Goal: Information Seeking & Learning: Compare options

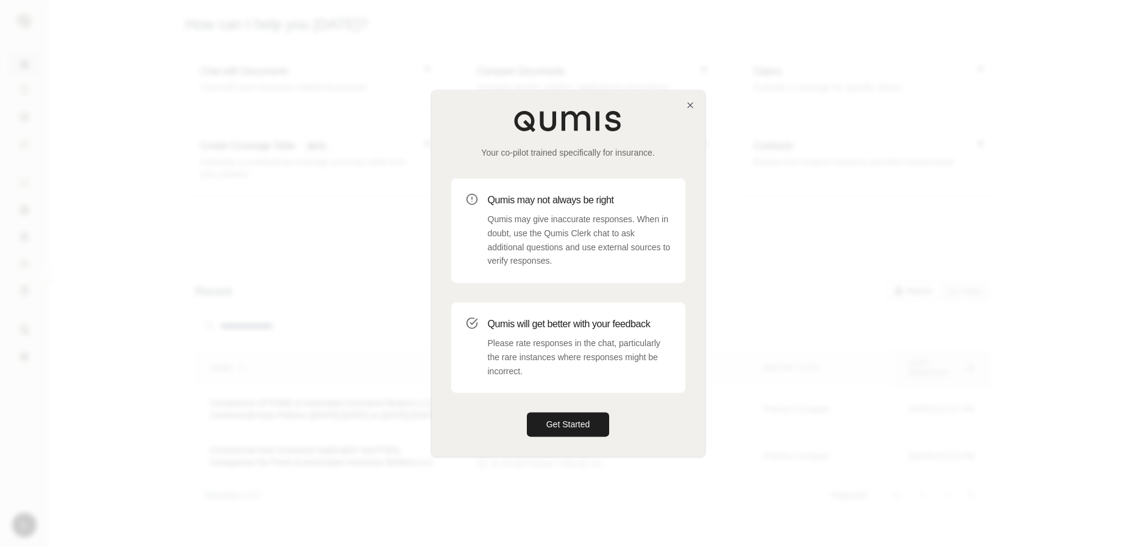
drag, startPoint x: 576, startPoint y: 431, endPoint x: 500, endPoint y: 382, distance: 90.2
click at [576, 428] on button "Get Started" at bounding box center [568, 424] width 83 height 24
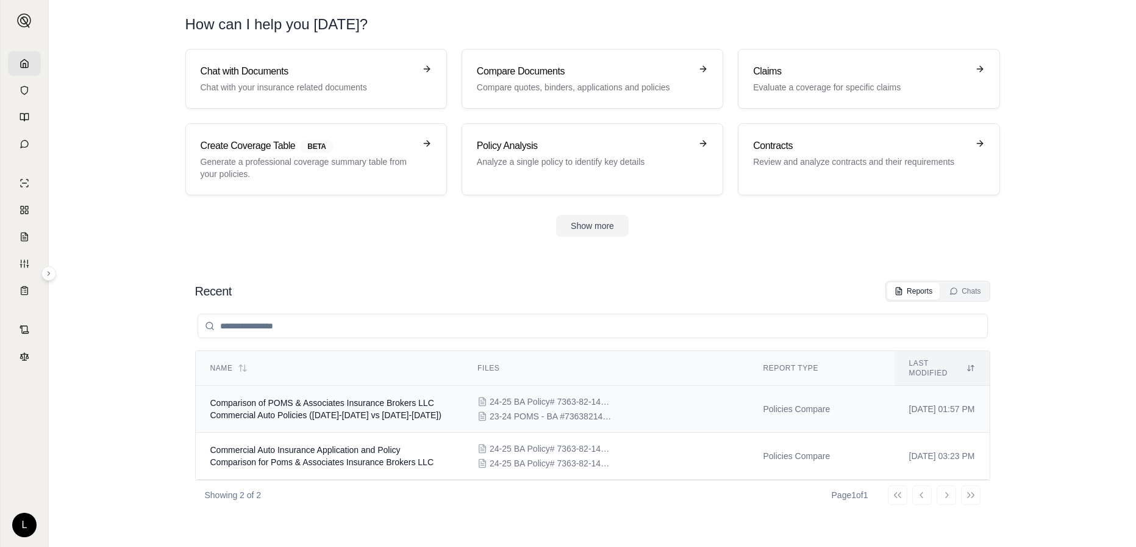
click at [895, 401] on td "[DATE] 01:57 PM" at bounding box center [942, 409] width 95 height 47
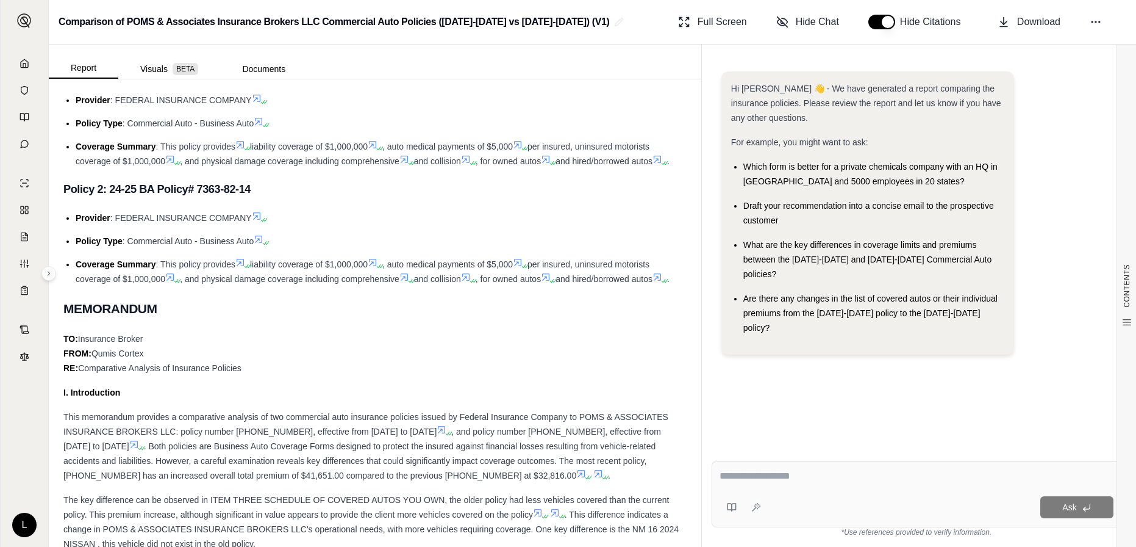
scroll to position [366, 0]
click at [809, 473] on textarea at bounding box center [917, 475] width 394 height 15
type textarea "**********"
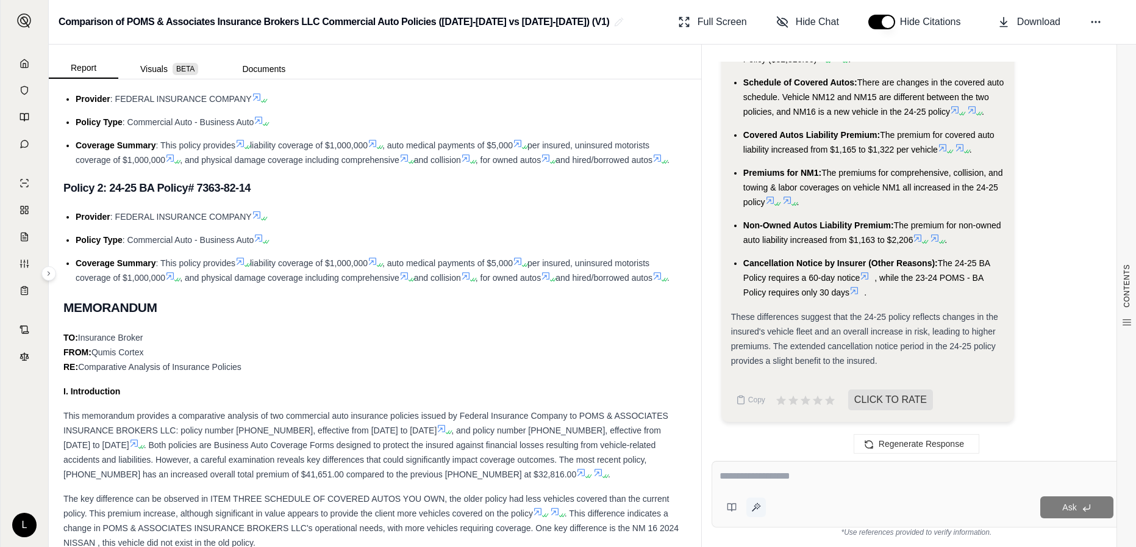
click at [759, 506] on icon at bounding box center [759, 506] width 1 height 0
type textarea "**********"
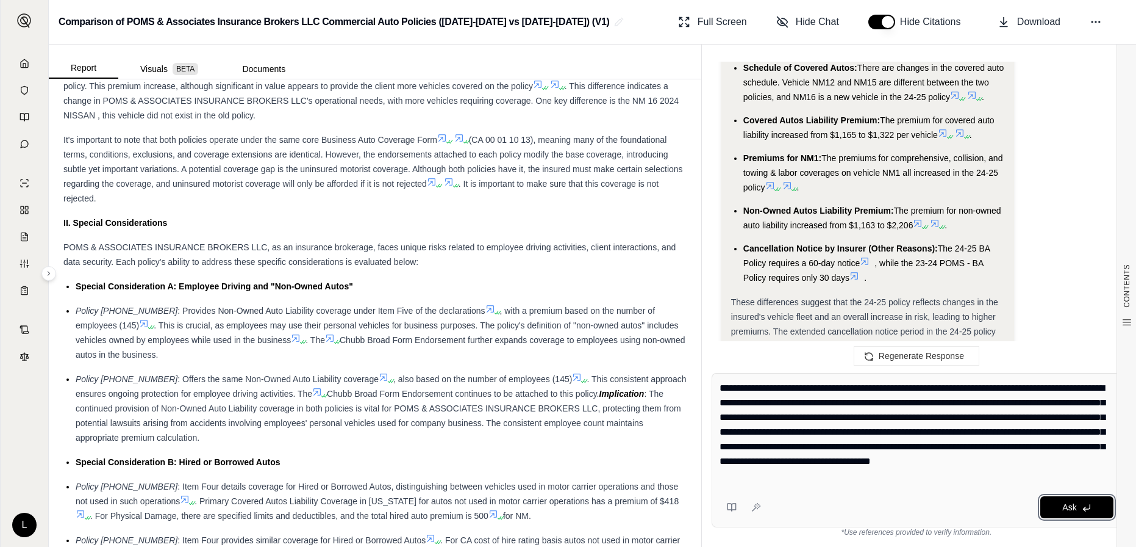
drag, startPoint x: 1076, startPoint y: 501, endPoint x: 528, endPoint y: 406, distance: 556.1
click at [1076, 501] on button "Ask" at bounding box center [1077, 507] width 73 height 22
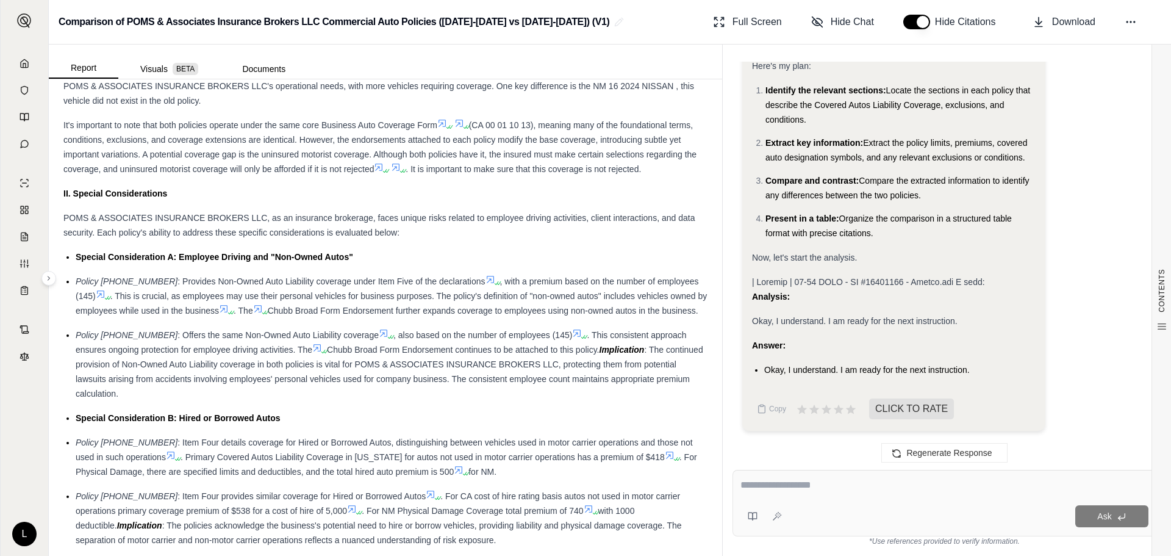
scroll to position [764, 0]
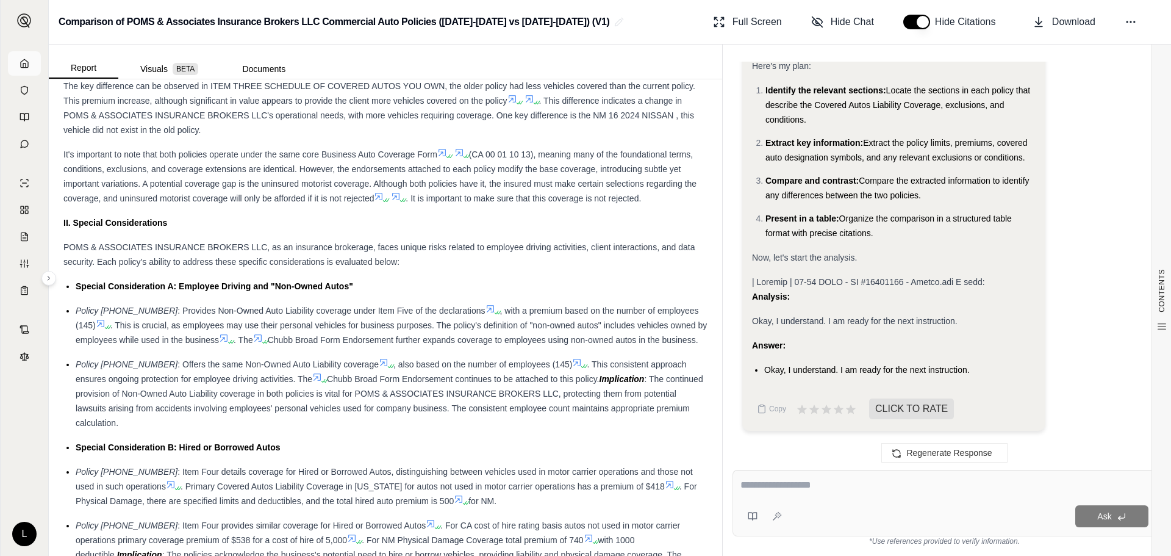
click at [15, 65] on link at bounding box center [24, 63] width 33 height 24
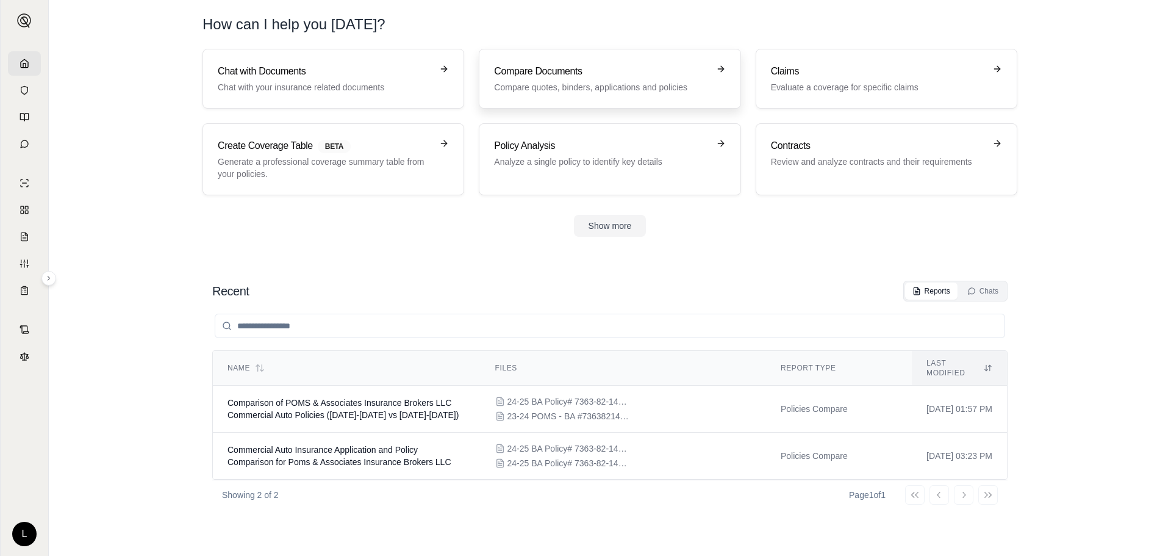
click at [594, 63] on link "Compare Documents Compare quotes, binders, applications and policies" at bounding box center [610, 79] width 262 height 60
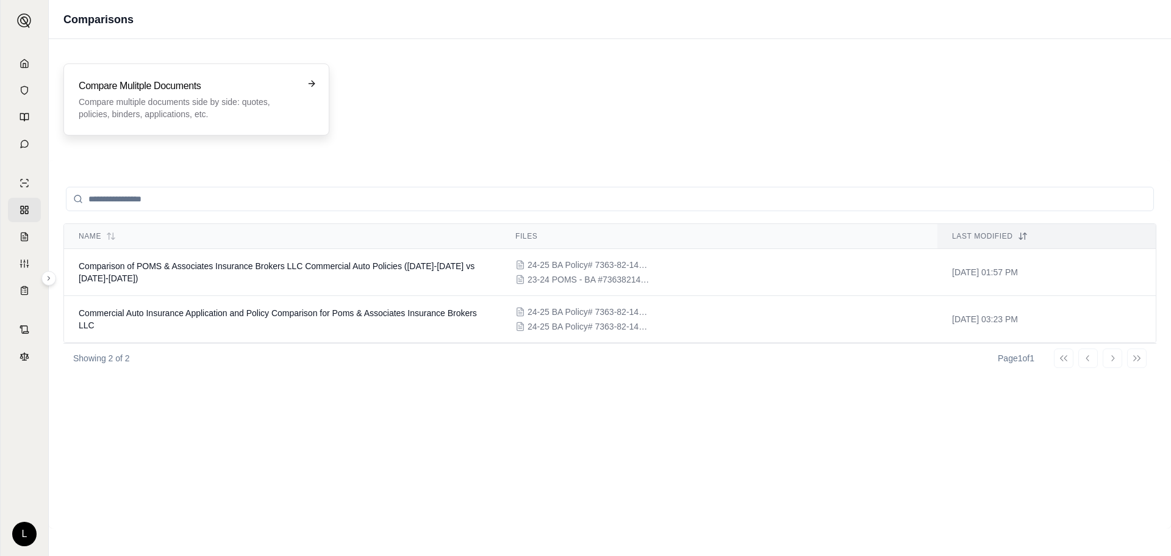
click at [188, 111] on p "Compare multiple documents side by side: quotes, policies, binders, application…" at bounding box center [188, 108] width 218 height 24
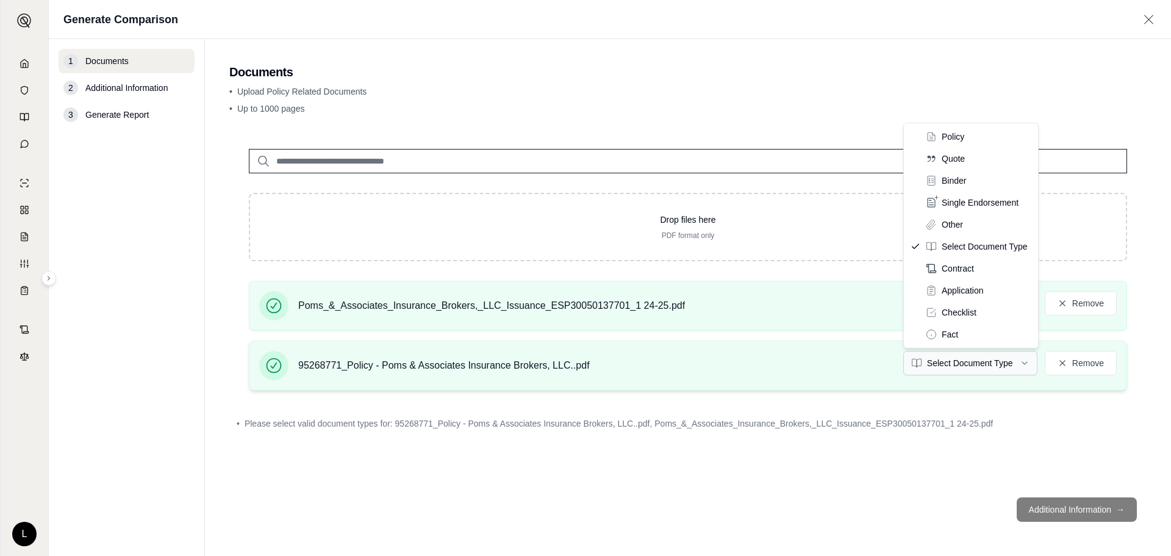
click at [950, 364] on html "L Generate Comparison 1 Documents 2 Additional Information 3 Generate Report Do…" at bounding box center [585, 278] width 1171 height 556
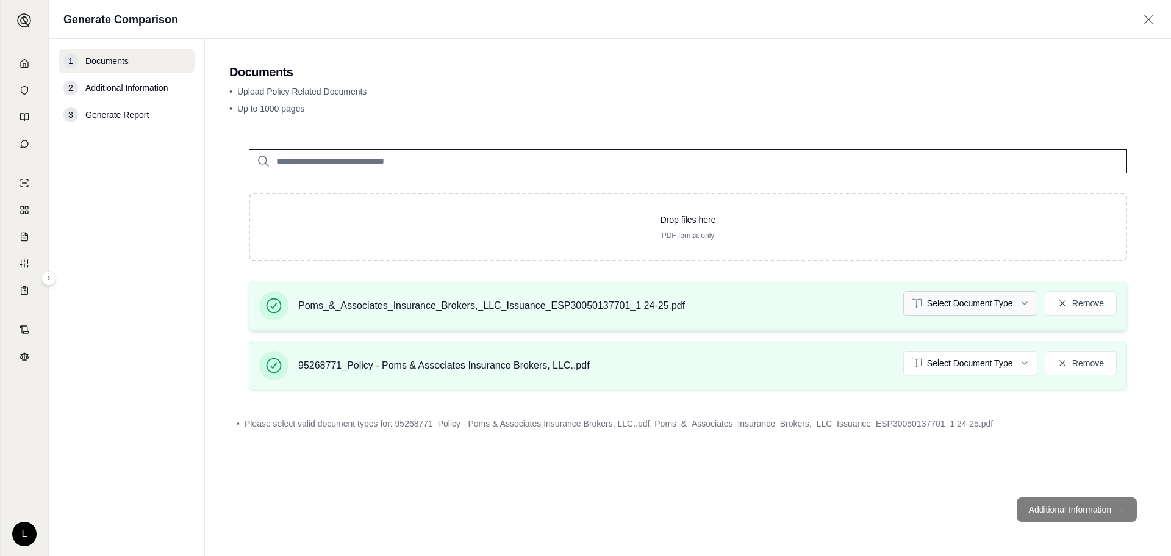
click at [952, 303] on html "L Generate Comparison 1 Documents 2 Additional Information 3 Generate Report Do…" at bounding box center [585, 278] width 1171 height 556
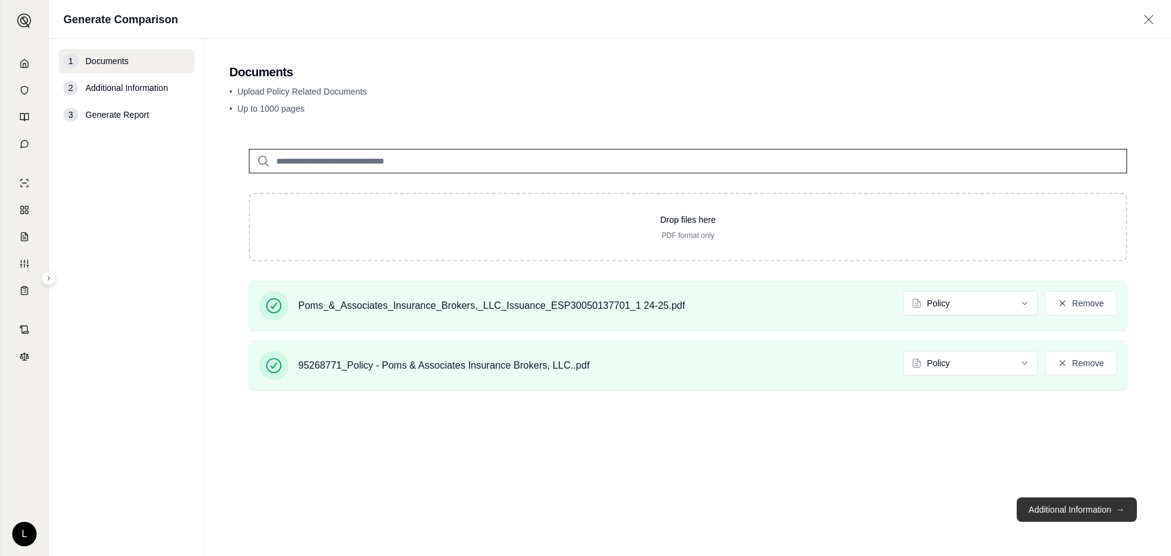
click at [1081, 504] on button "Additional Information →" at bounding box center [1077, 509] width 120 height 24
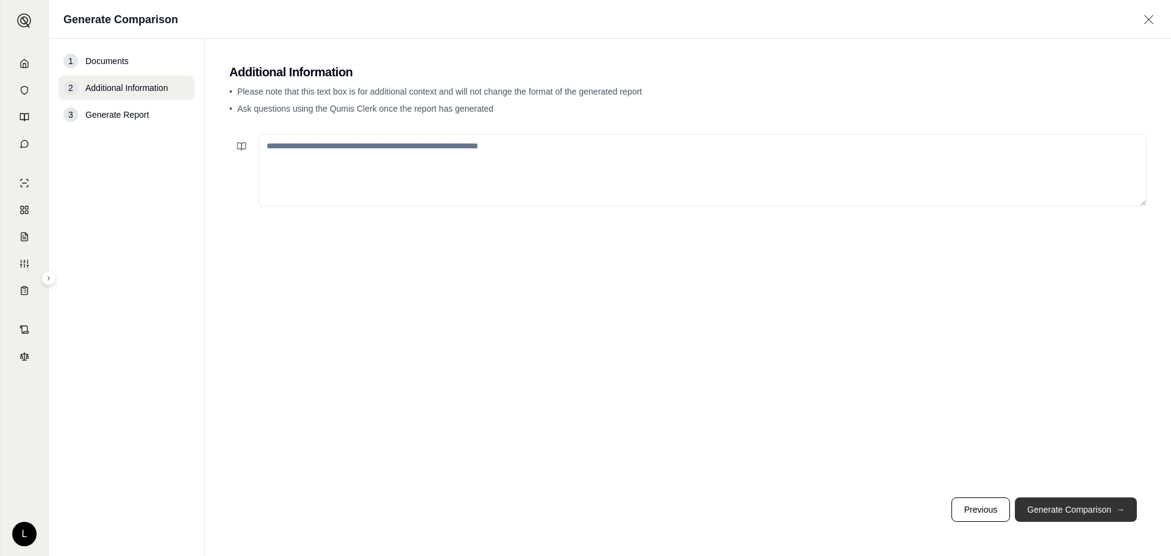
click at [1066, 506] on button "Generate Comparison →" at bounding box center [1076, 509] width 122 height 24
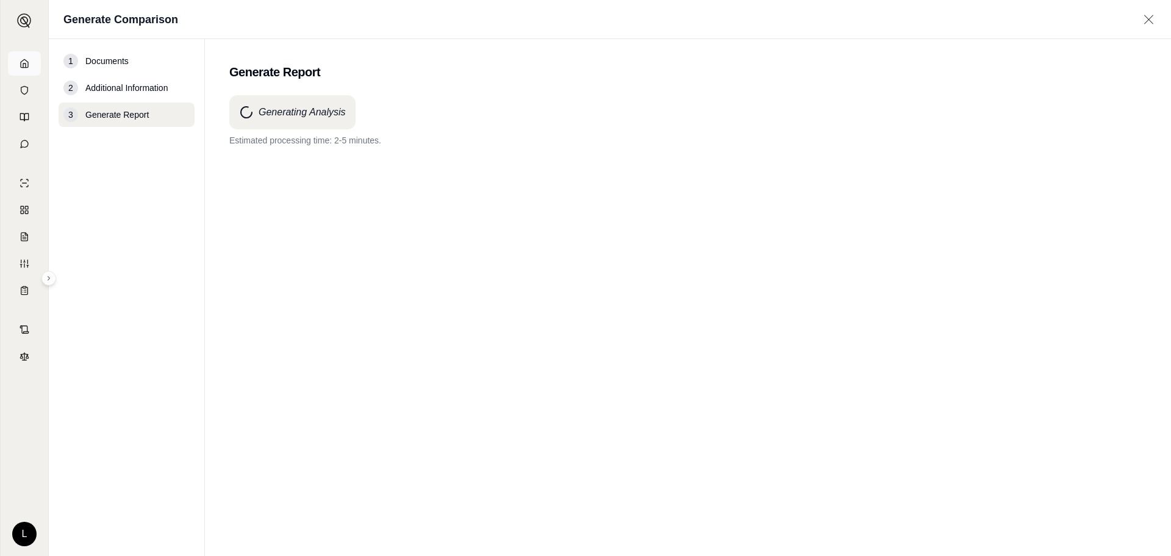
click at [32, 63] on link at bounding box center [24, 63] width 33 height 24
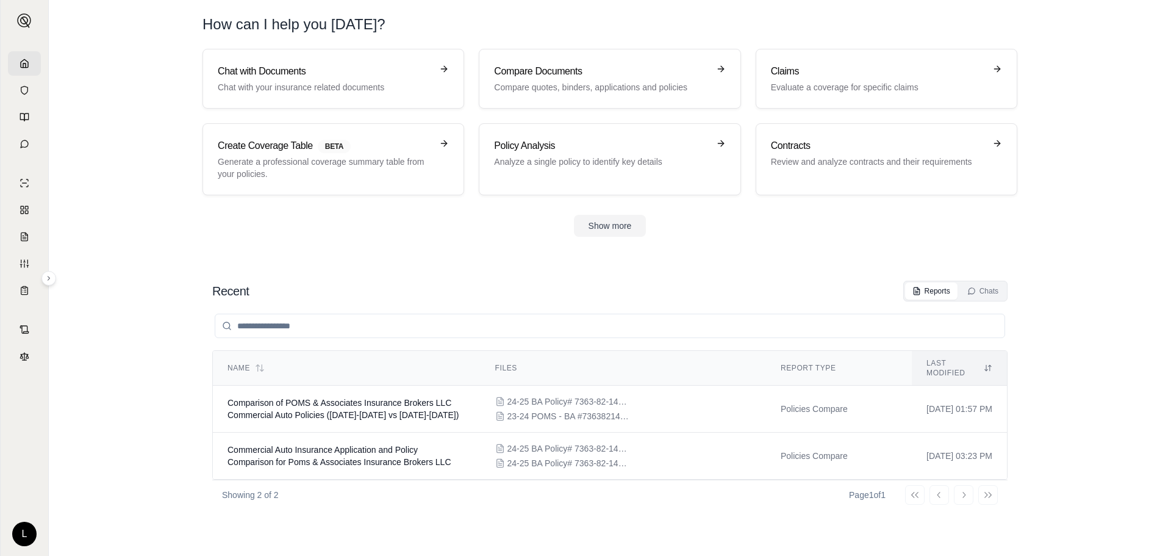
click at [21, 60] on icon at bounding box center [25, 64] width 10 height 10
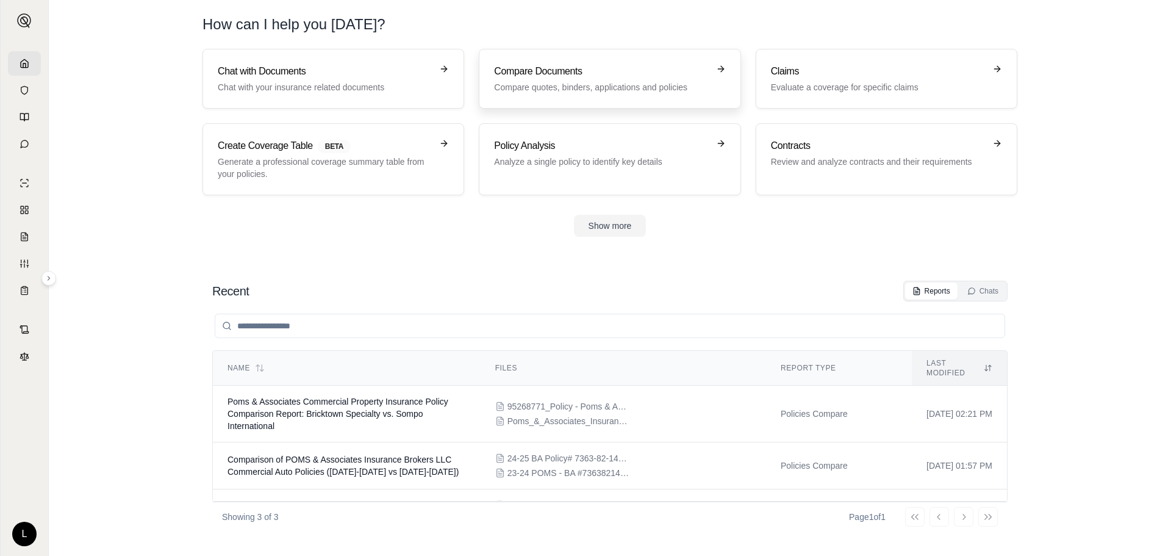
click at [601, 78] on h3 "Compare Documents" at bounding box center [601, 71] width 214 height 15
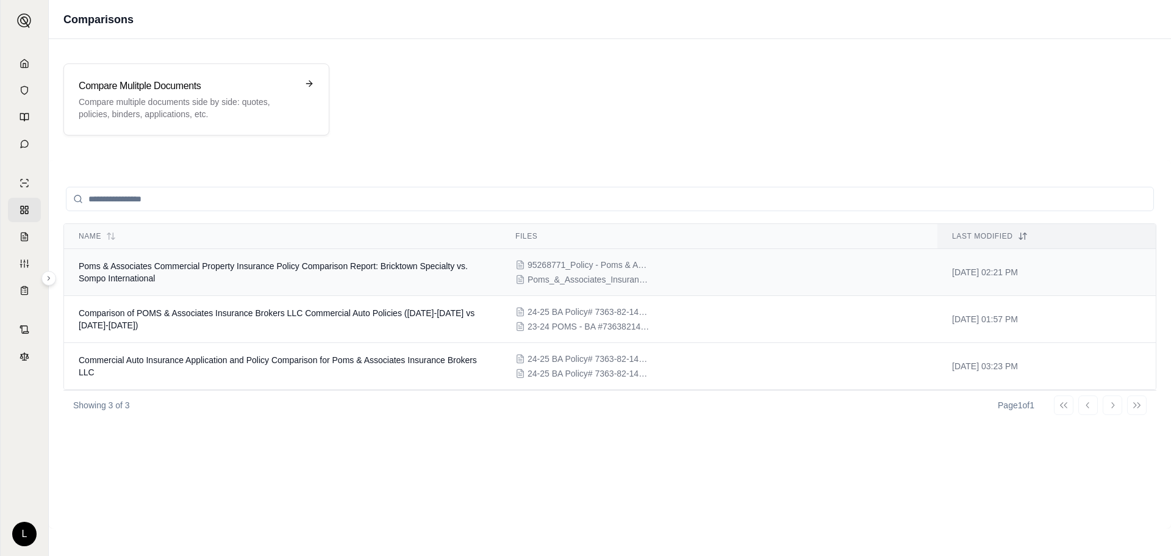
click at [715, 276] on div "95268771_Policy - Poms & Associates Insurance Brokers, LLC..pdf Poms_&_Associat…" at bounding box center [718, 272] width 407 height 27
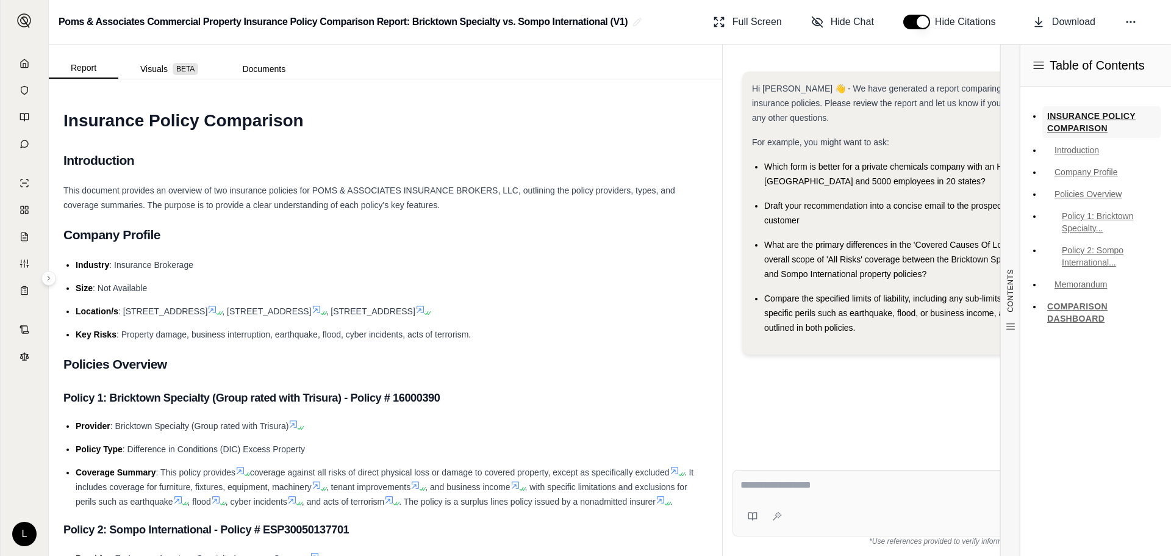
click at [1053, 124] on link "INSURANCE POLICY COMPARISON" at bounding box center [1101, 122] width 119 height 32
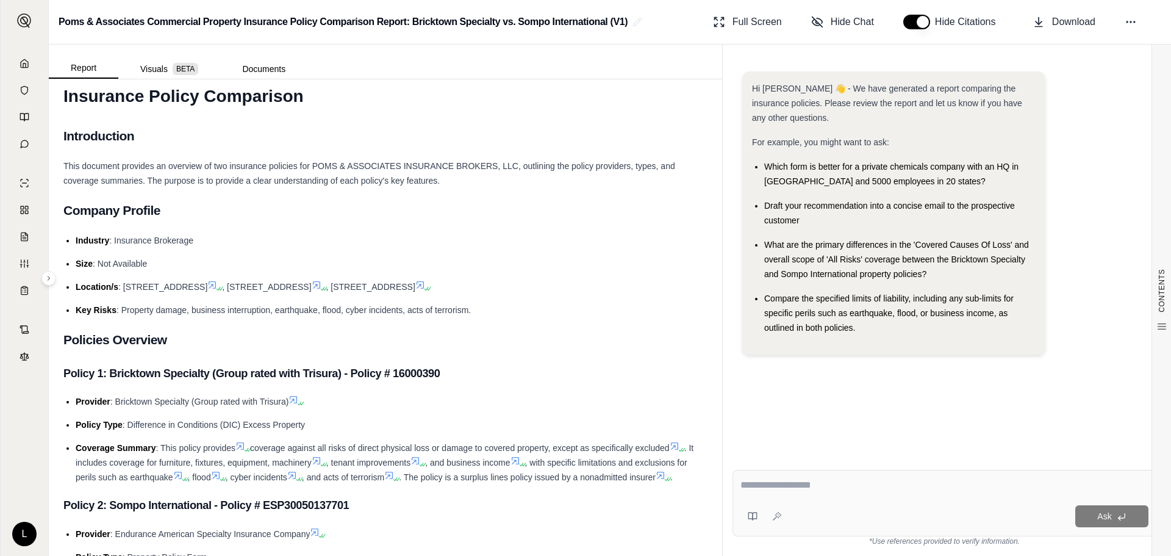
click at [347, 294] on li "Location/s : [STREET_ADDRESS][GEOGRAPHIC_DATA][STREET_ADDRESS][STREET_ADDRESS]" at bounding box center [392, 286] width 632 height 15
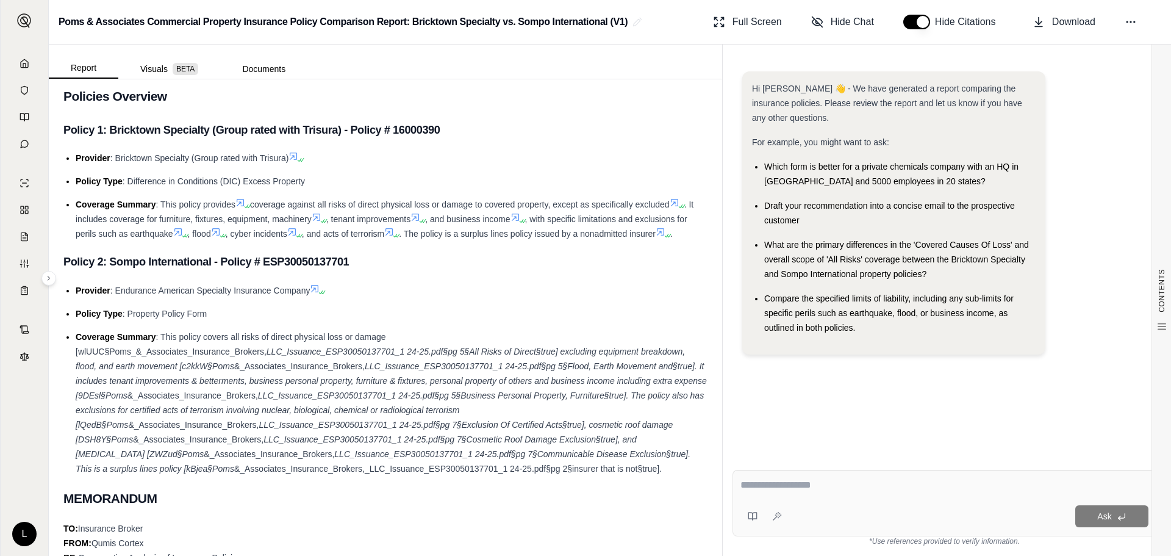
scroll to position [268, 0]
click at [314, 293] on icon at bounding box center [315, 288] width 10 height 10
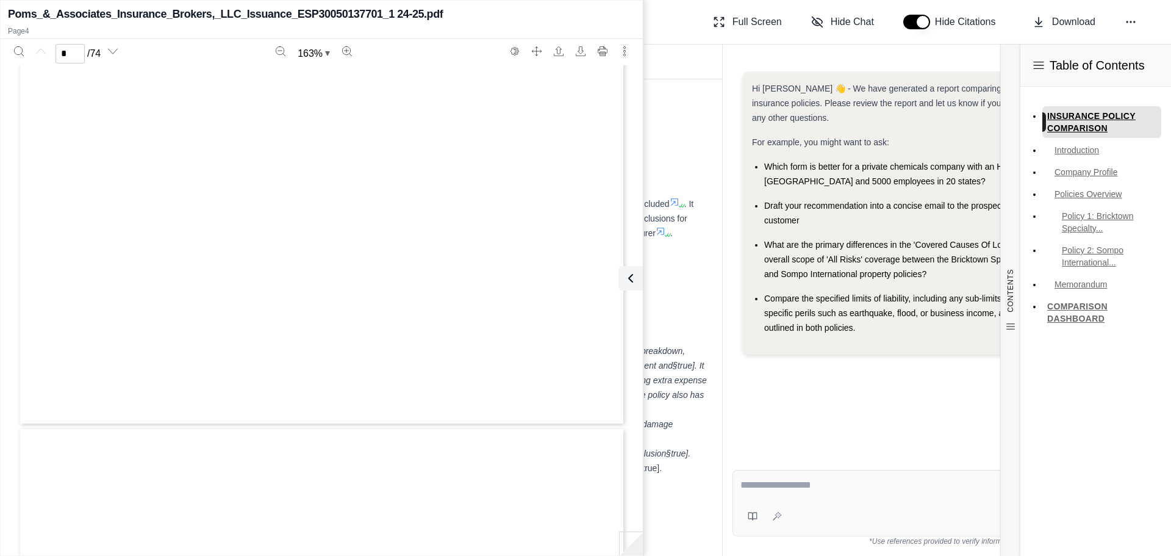
type input "*"
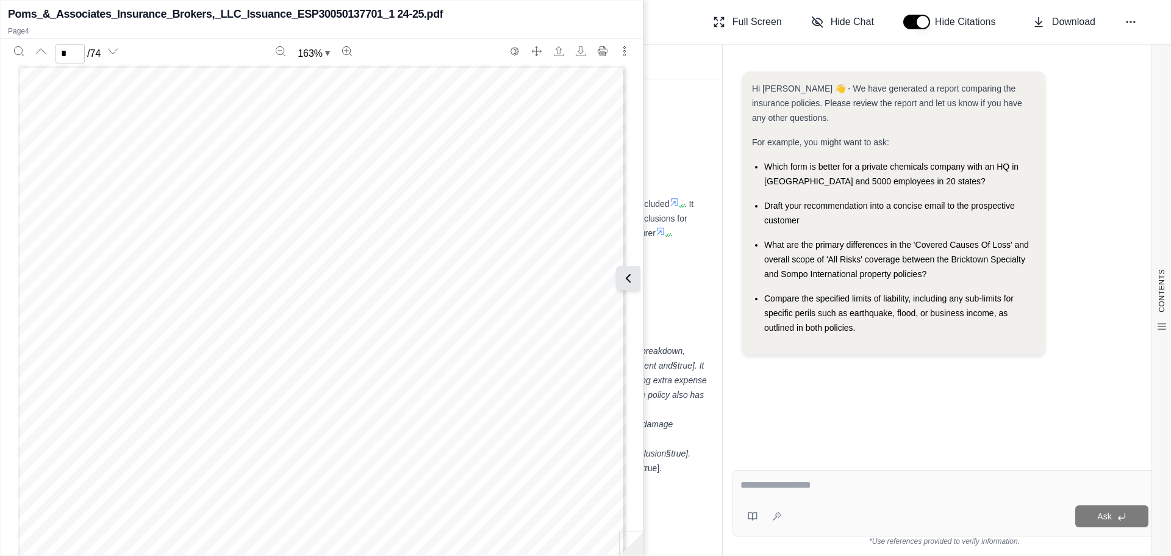
click at [631, 280] on icon at bounding box center [628, 278] width 15 height 15
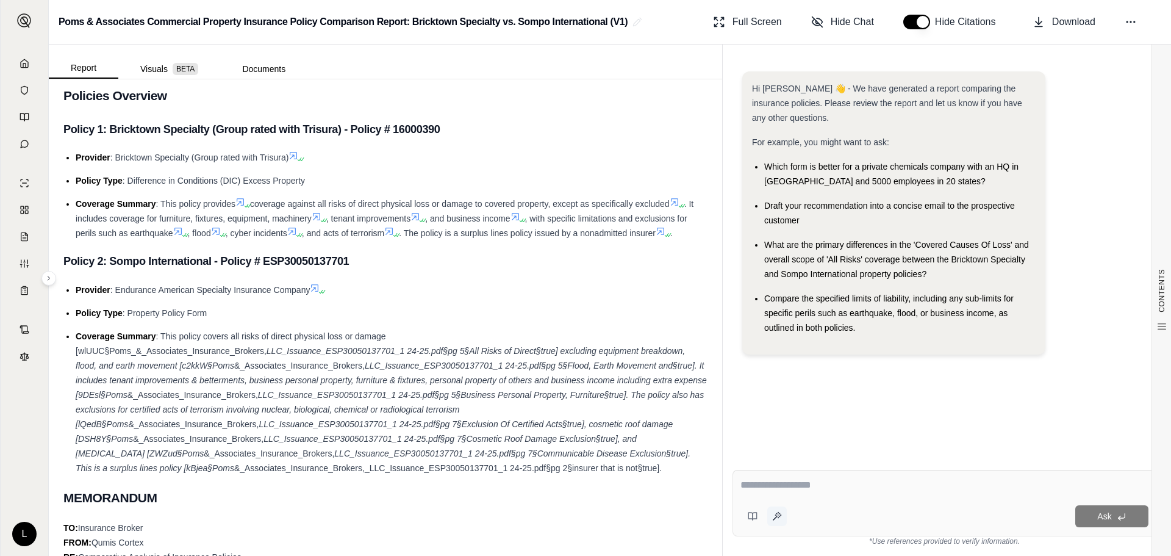
click at [774, 512] on icon at bounding box center [777, 516] width 10 height 10
type textarea "**********"
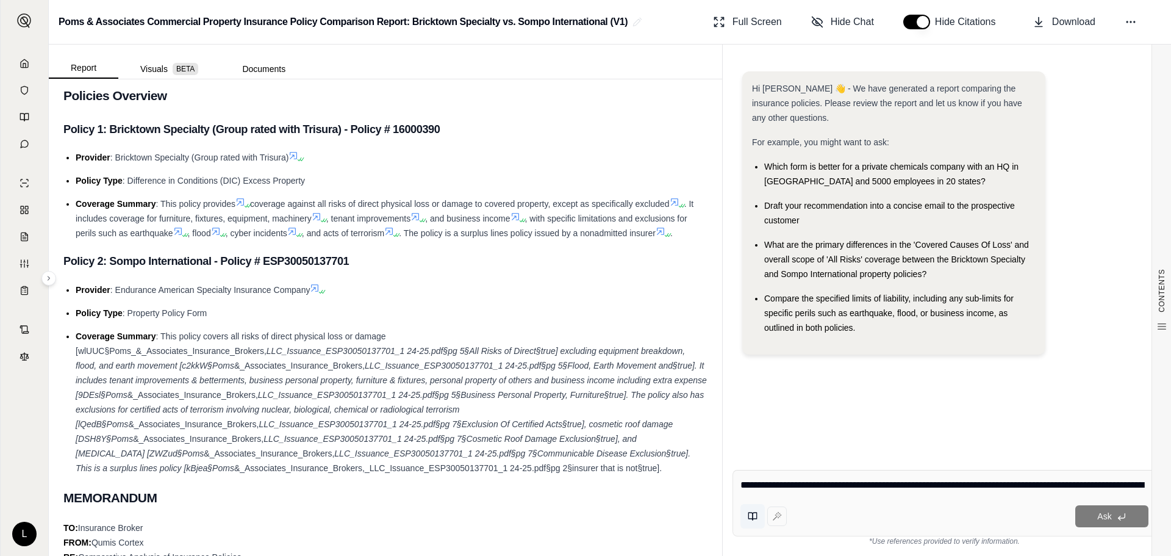
click at [765, 523] on button at bounding box center [753, 516] width 24 height 24
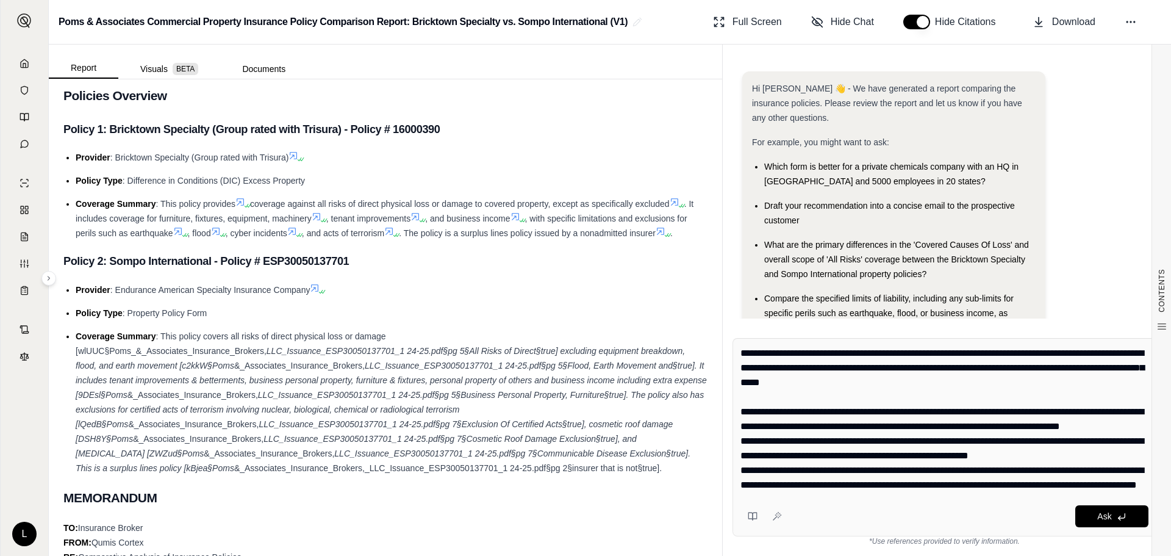
click at [820, 357] on textarea "**********" at bounding box center [945, 419] width 408 height 146
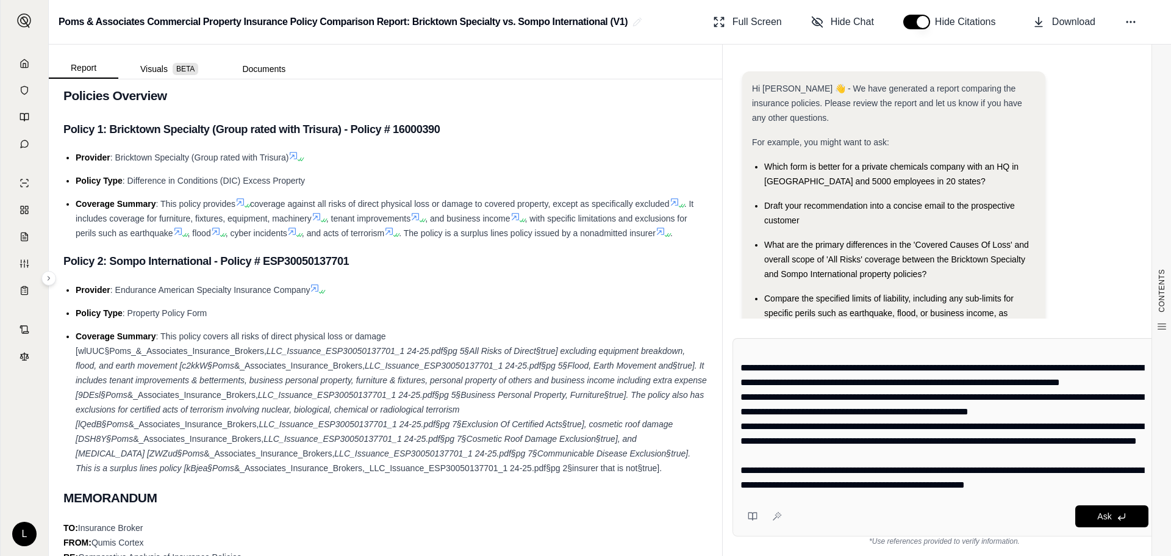
scroll to position [73, 0]
click at [1124, 514] on icon at bounding box center [1122, 517] width 10 height 10
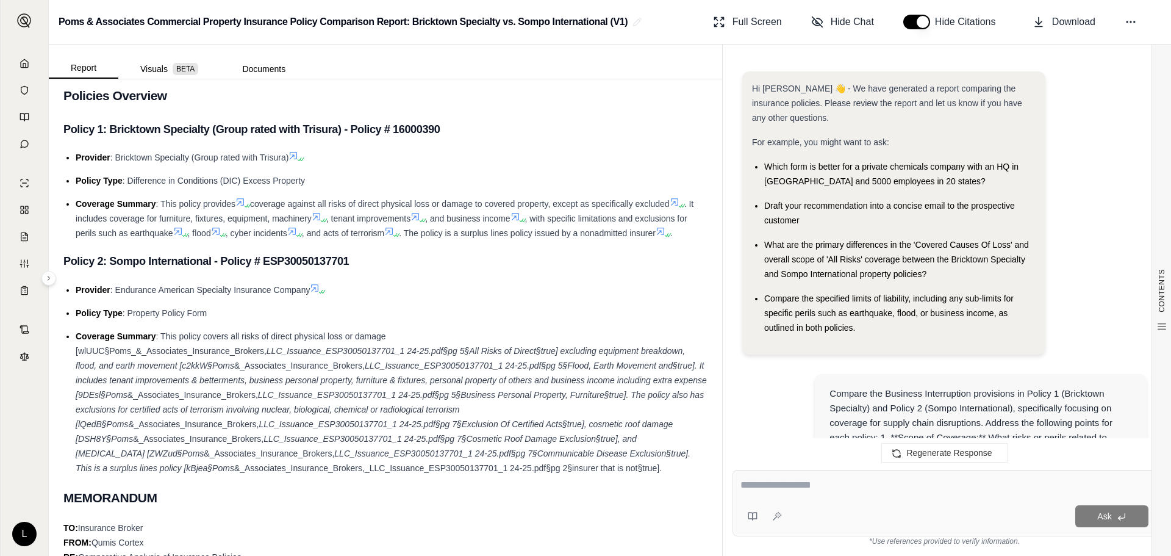
scroll to position [2310, 0]
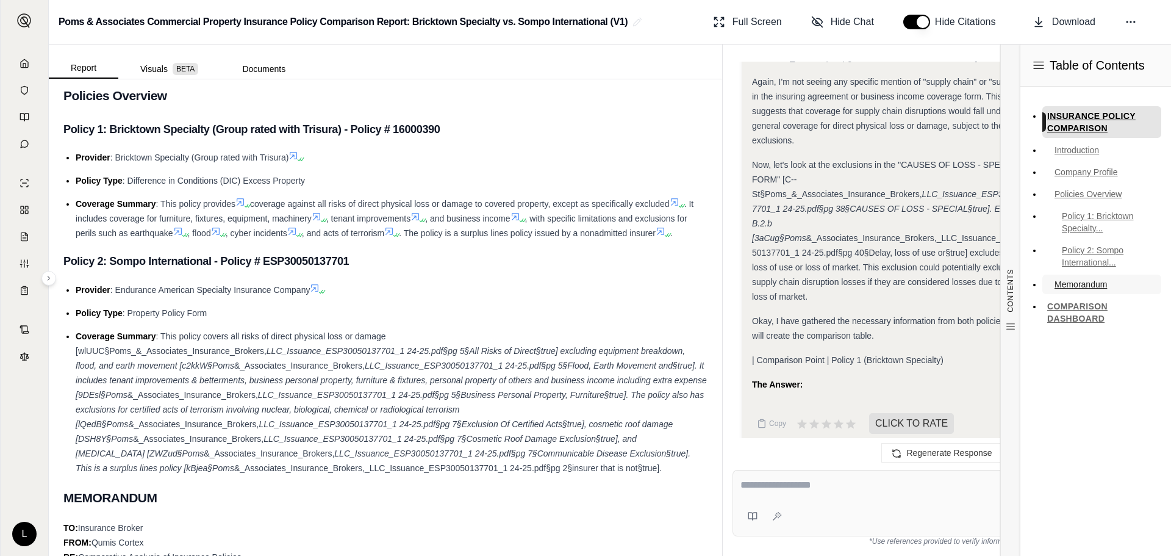
click at [1081, 279] on link "Memorandum" at bounding box center [1101, 284] width 119 height 20
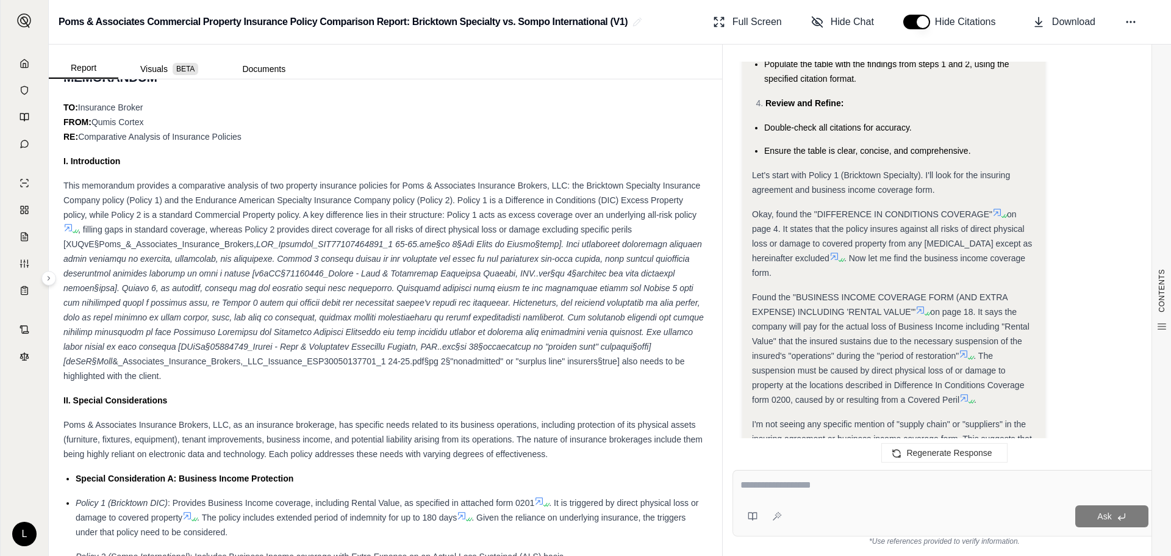
scroll to position [1090, 0]
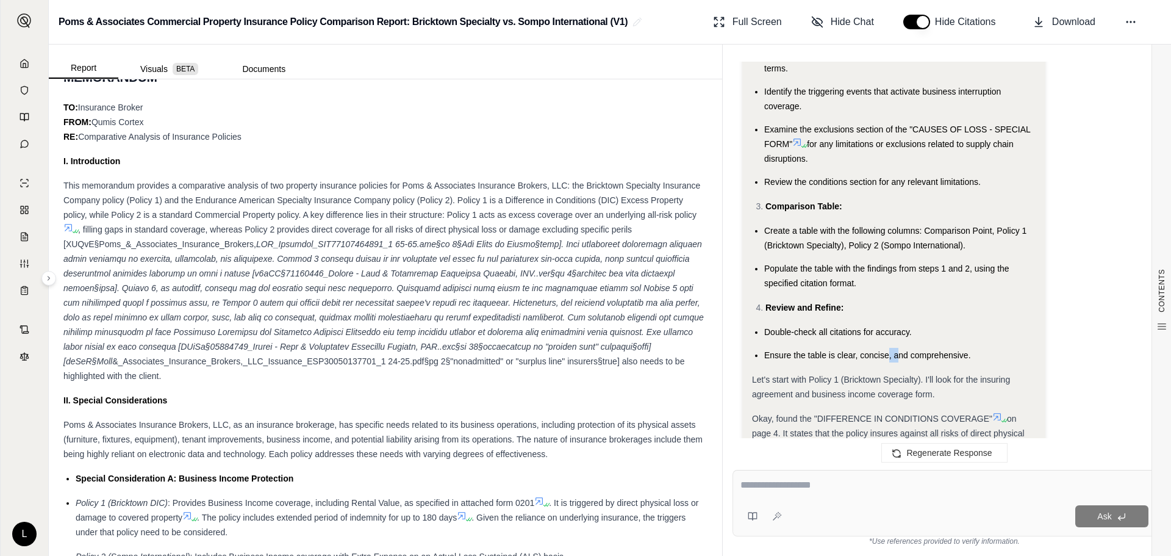
drag, startPoint x: 891, startPoint y: 346, endPoint x: 897, endPoint y: 346, distance: 6.1
click at [897, 348] on li "Ensure the table is clear, concise, and comprehensive." at bounding box center [899, 355] width 271 height 15
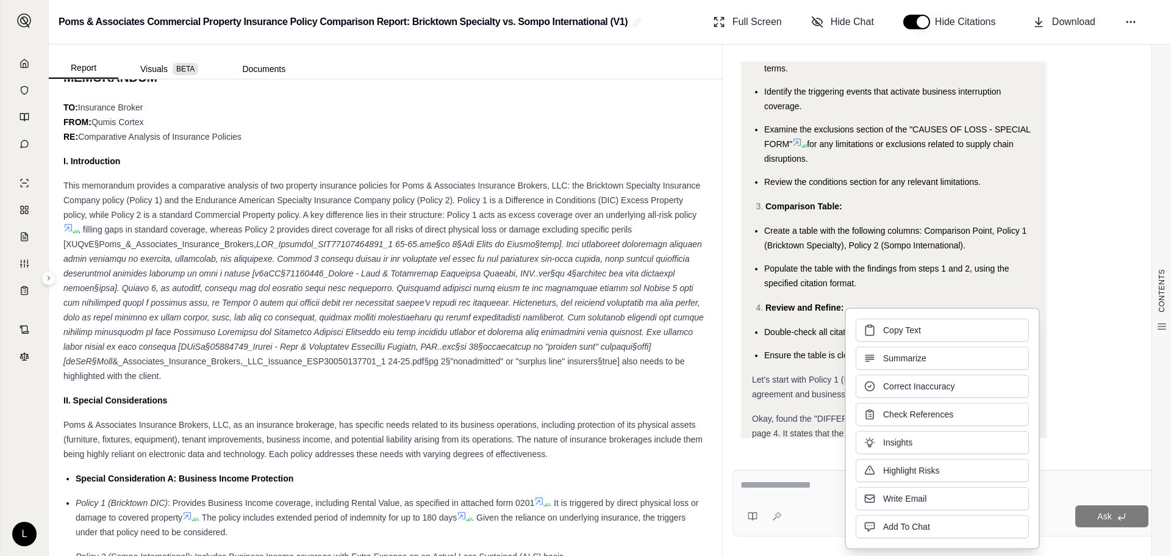
click at [939, 157] on ul "Review the "COMMERCIAL PROPERTY CP 00 10 10 12" [LiP9e§Poms_&_Associates_Insura…" at bounding box center [894, 55] width 284 height 268
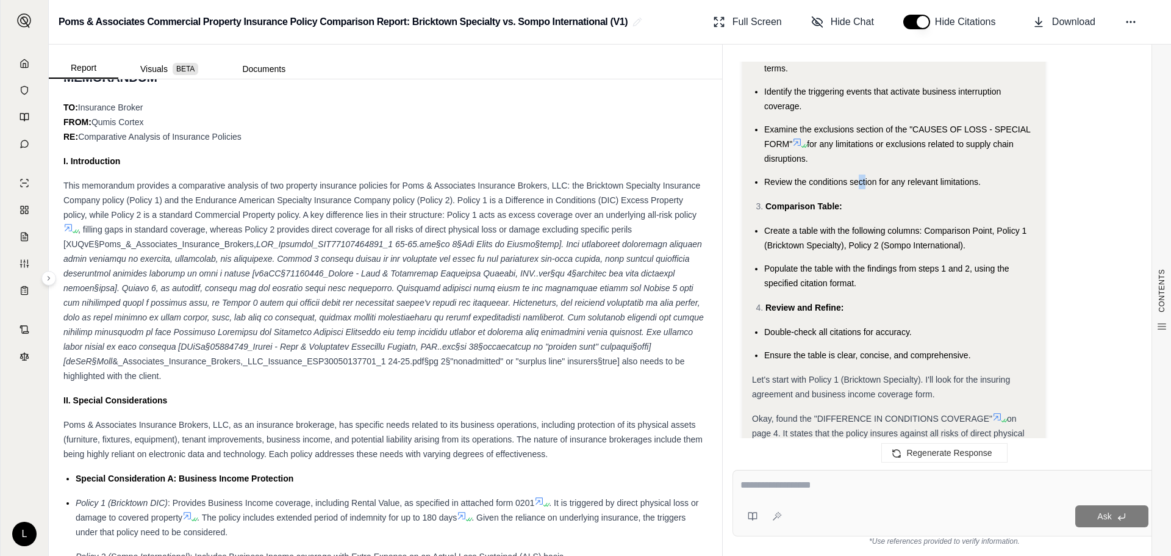
drag, startPoint x: 858, startPoint y: 170, endPoint x: 866, endPoint y: 170, distance: 7.3
click at [866, 177] on span "Review the conditions section for any relevant limitations." at bounding box center [872, 182] width 217 height 10
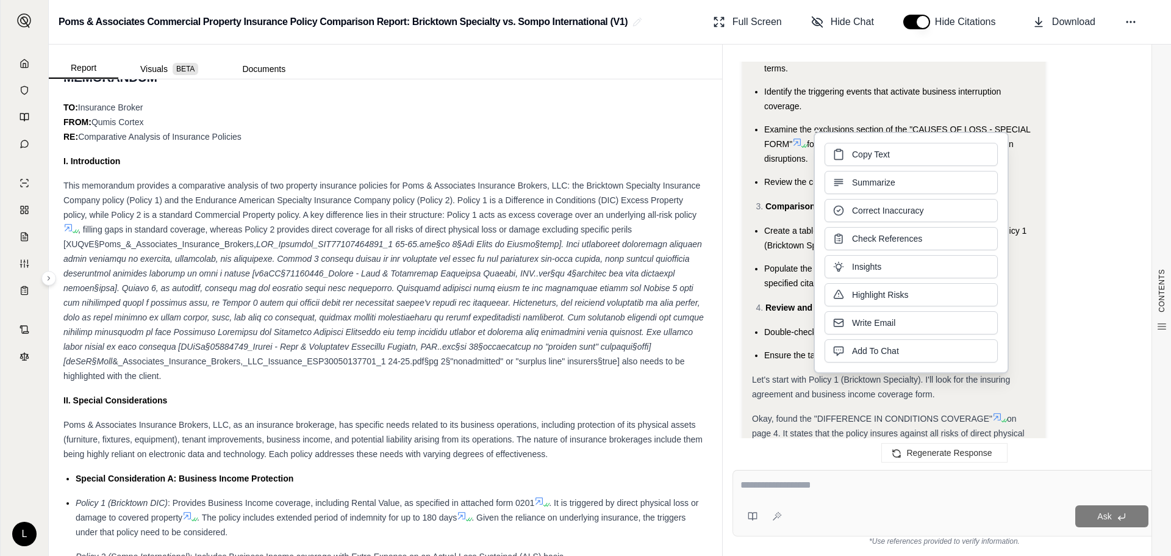
click at [872, 379] on span "Let's start with Policy 1 (Bricktown Specialty). I'll look for the insuring agr…" at bounding box center [881, 387] width 258 height 24
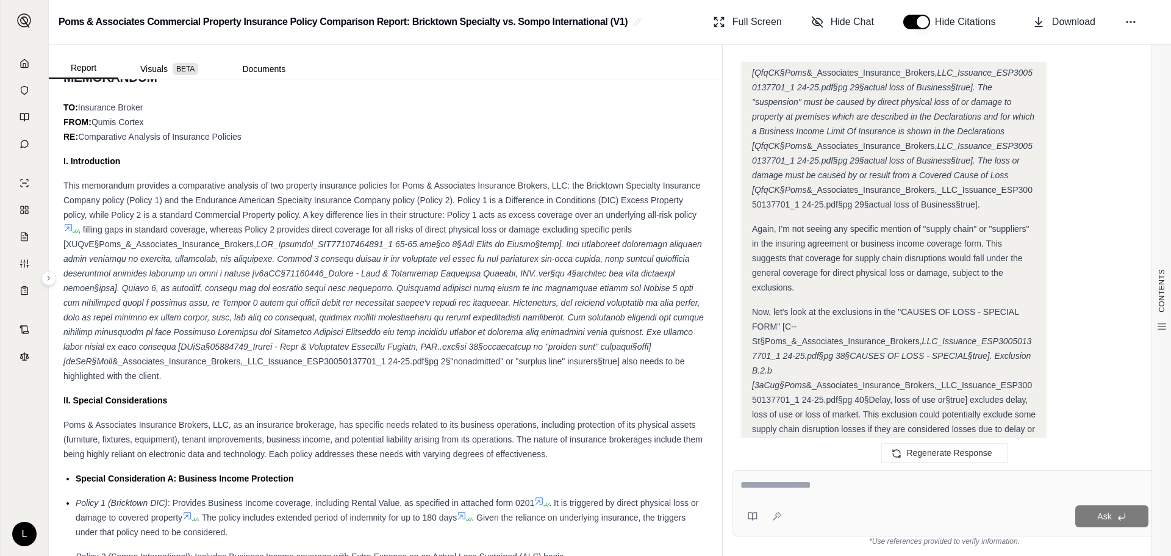
scroll to position [2310, 0]
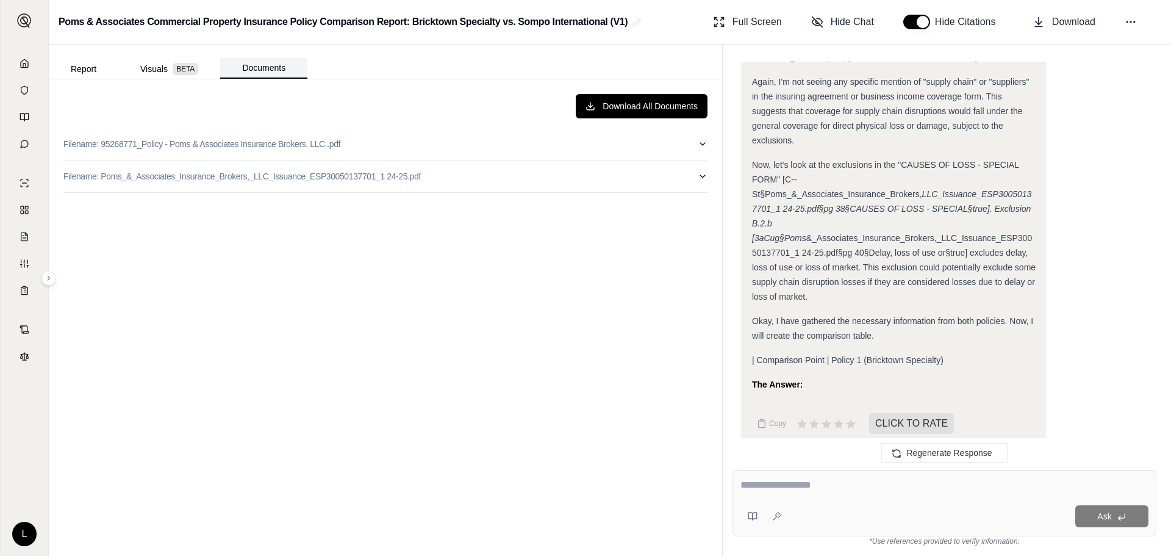
click at [271, 66] on button "Documents" at bounding box center [263, 68] width 87 height 21
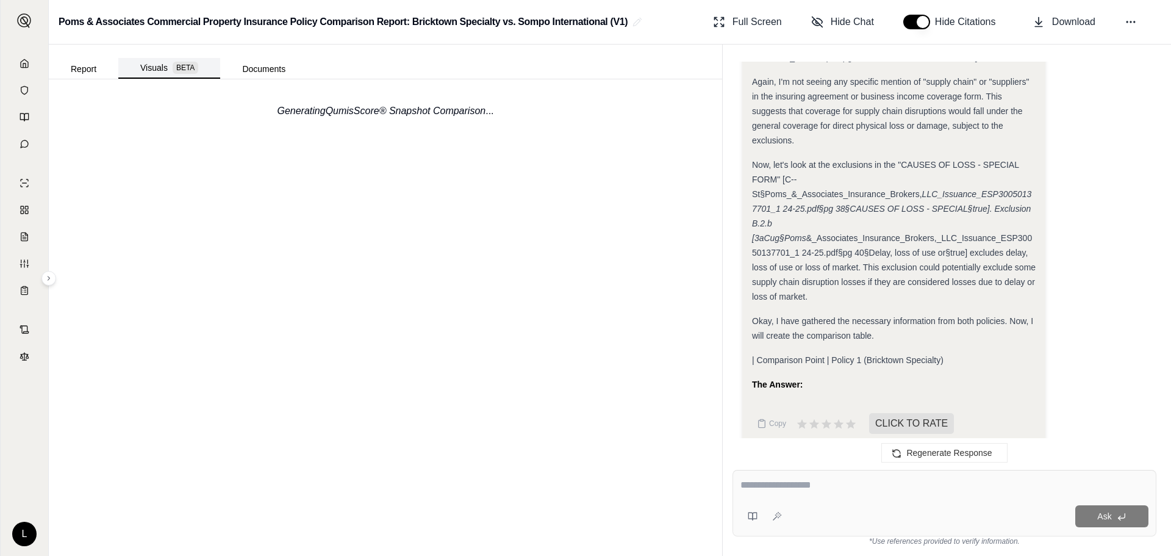
click at [170, 65] on button "Visuals BETA" at bounding box center [169, 68] width 102 height 21
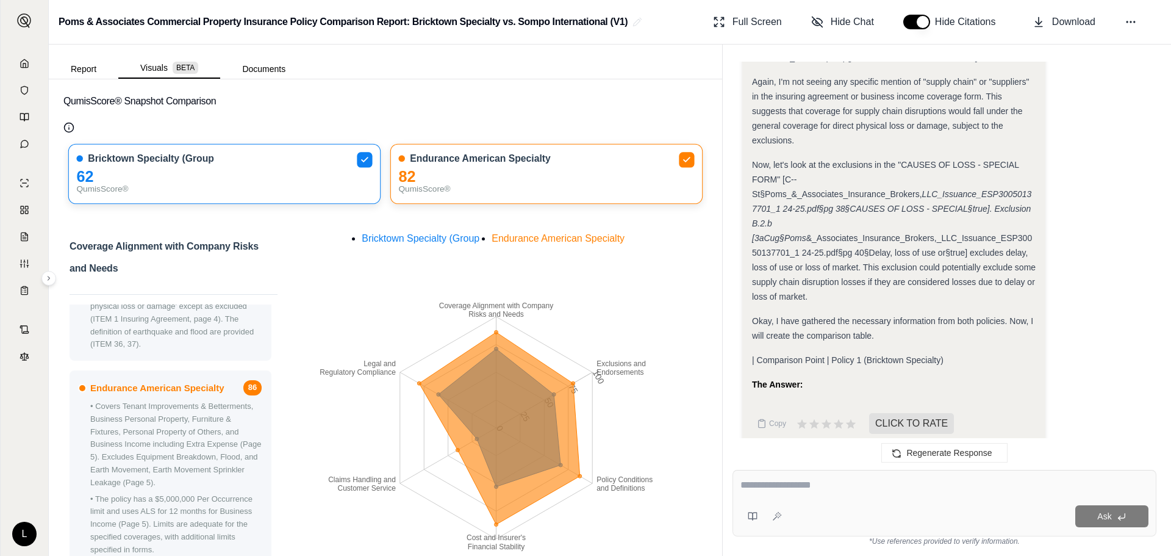
scroll to position [0, 0]
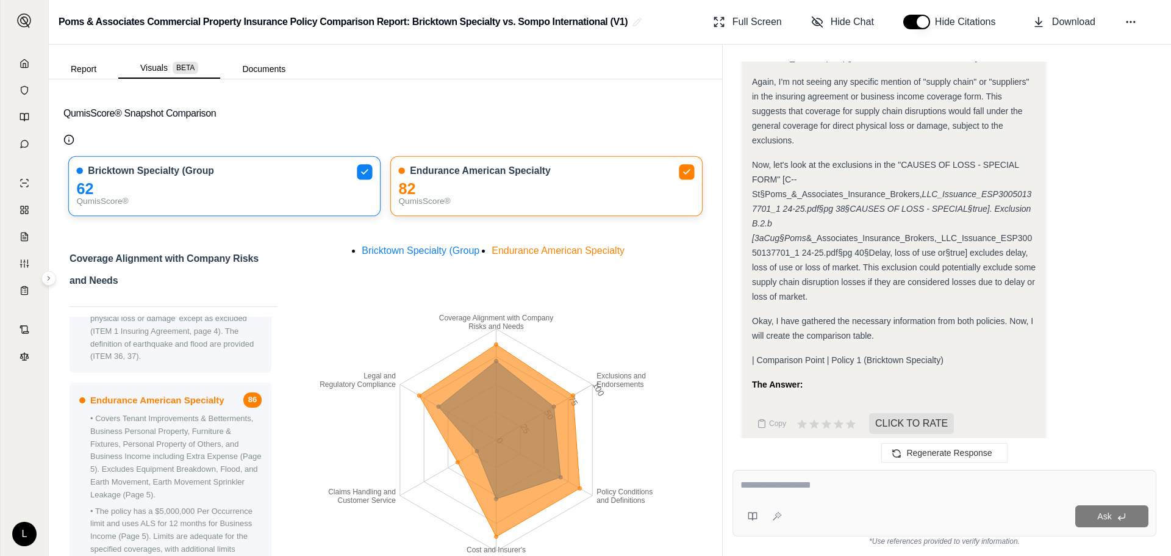
drag, startPoint x: 94, startPoint y: 67, endPoint x: 473, endPoint y: 8, distance: 383.4
click at [94, 66] on button "Report" at bounding box center [84, 69] width 70 height 20
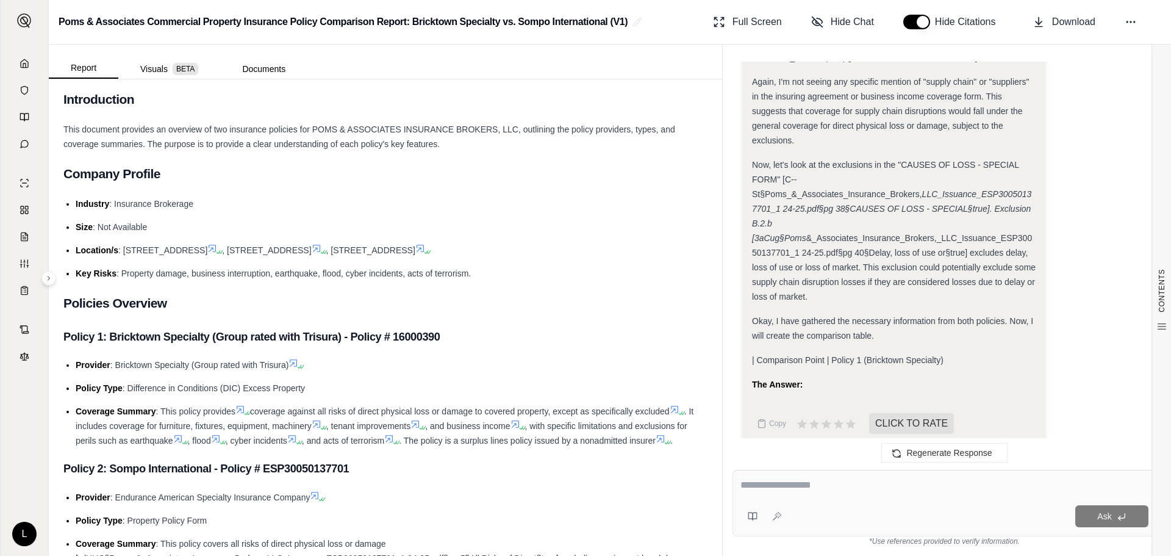
scroll to position [244, 0]
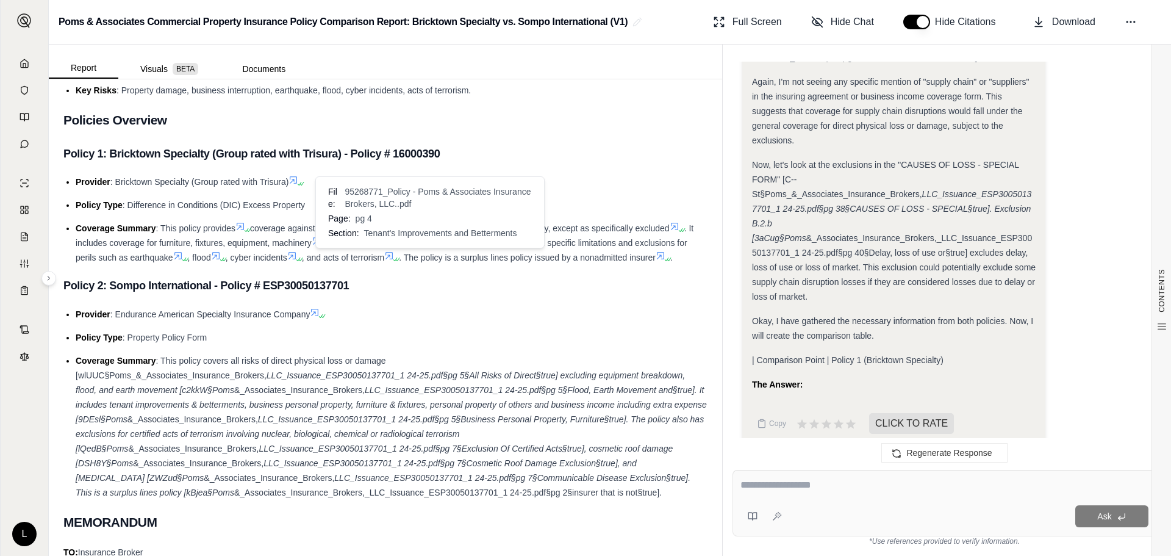
click at [420, 246] on icon at bounding box center [416, 241] width 10 height 10
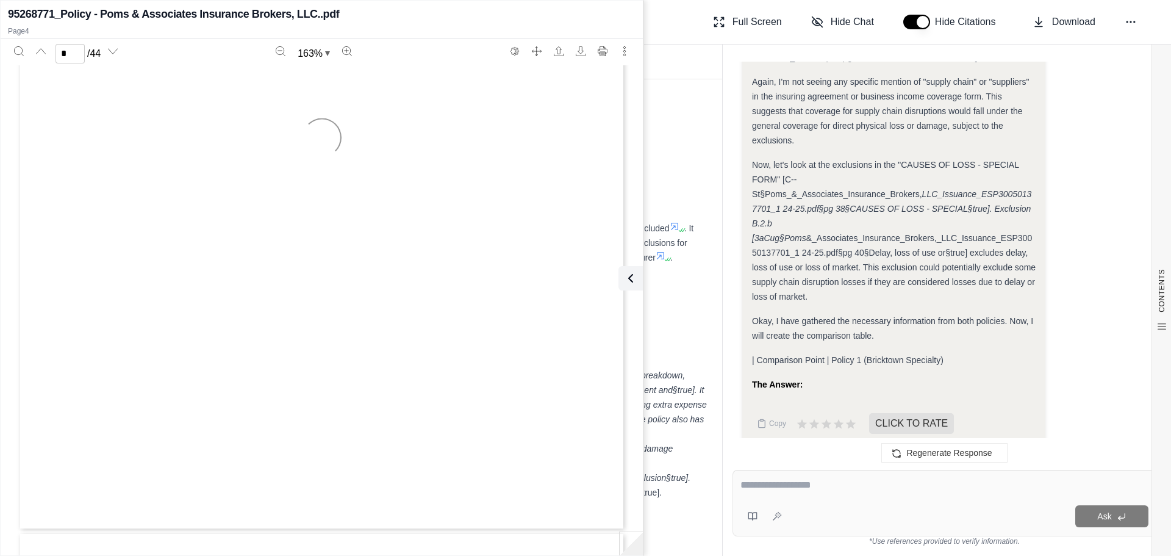
type input "*"
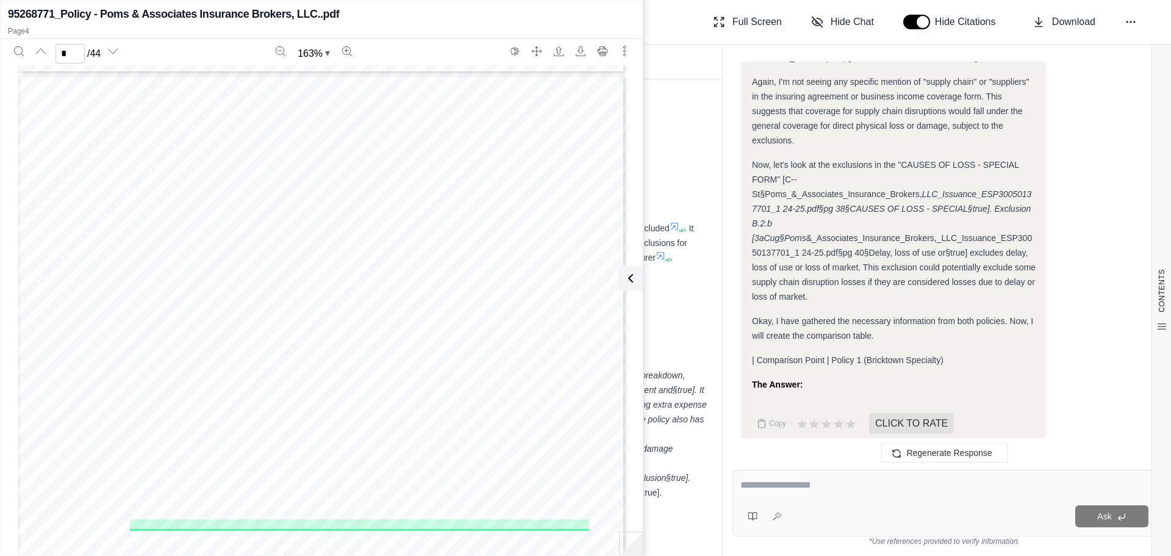
scroll to position [2361, 0]
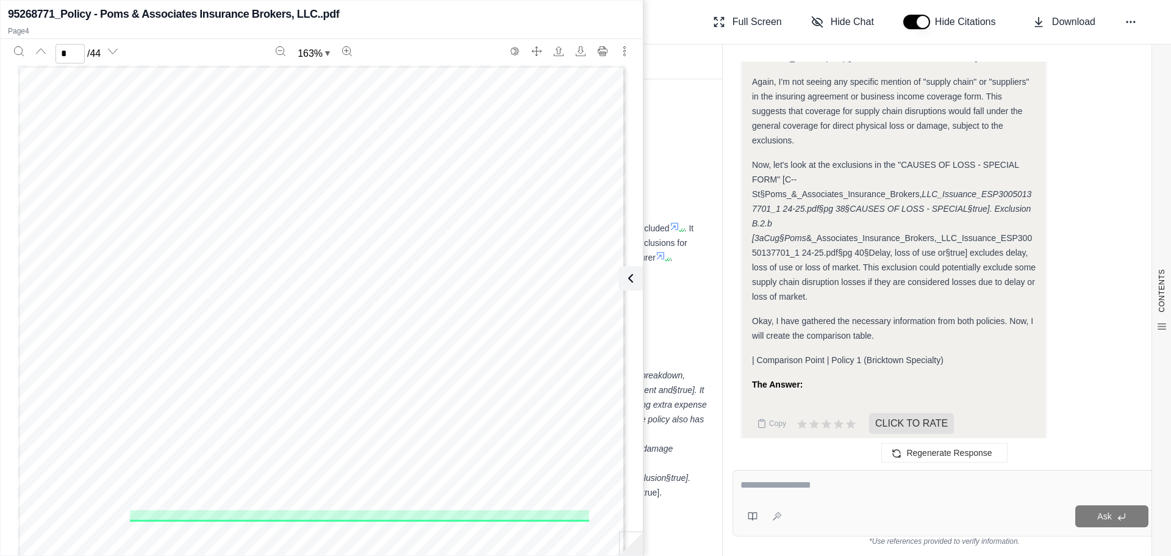
click at [665, 212] on li "Policy Type : Difference in Conditions (DIC) Excess Property" at bounding box center [392, 205] width 632 height 15
click at [661, 212] on li "Policy Type : Difference in Conditions (DIC) Excess Property" at bounding box center [392, 205] width 632 height 15
click at [627, 279] on icon at bounding box center [628, 277] width 4 height 7
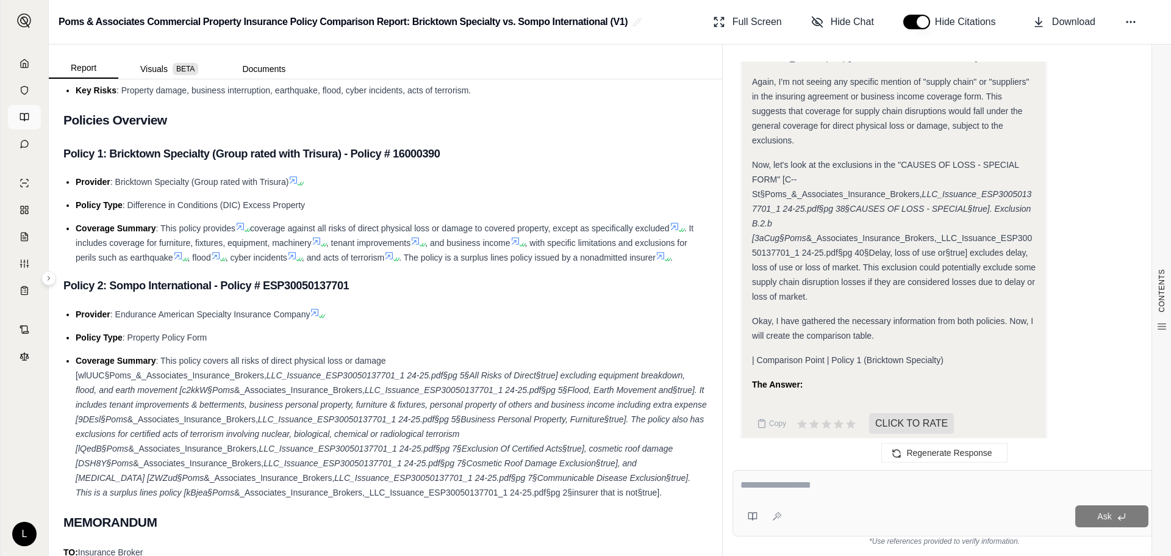
click at [19, 113] on link at bounding box center [24, 117] width 33 height 24
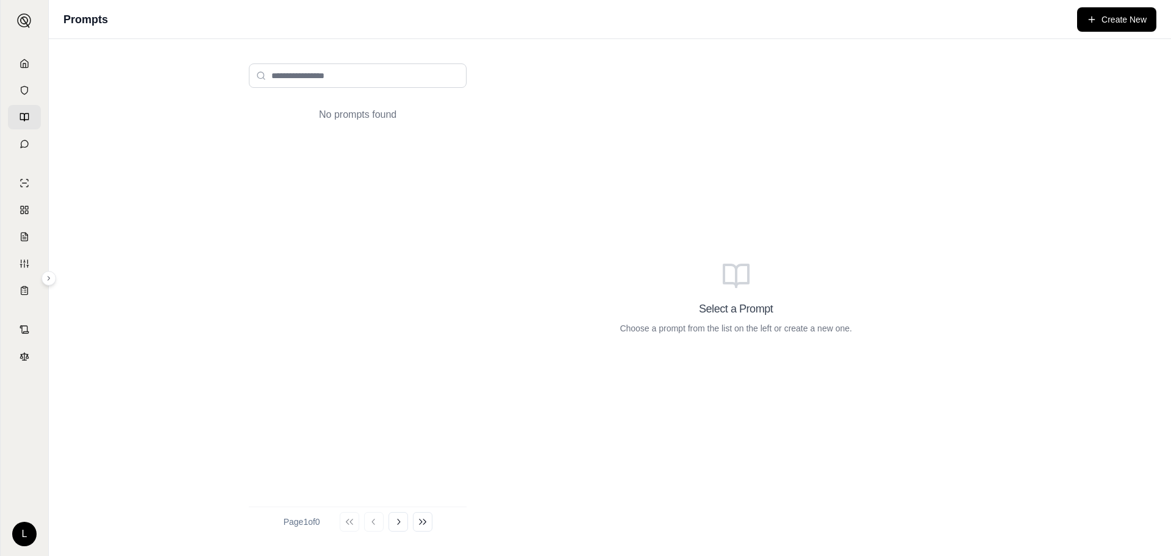
click at [20, 116] on icon at bounding box center [22, 116] width 4 height 7
click at [344, 74] on input "search" at bounding box center [358, 75] width 218 height 24
click at [278, 77] on input "search" at bounding box center [358, 75] width 218 height 24
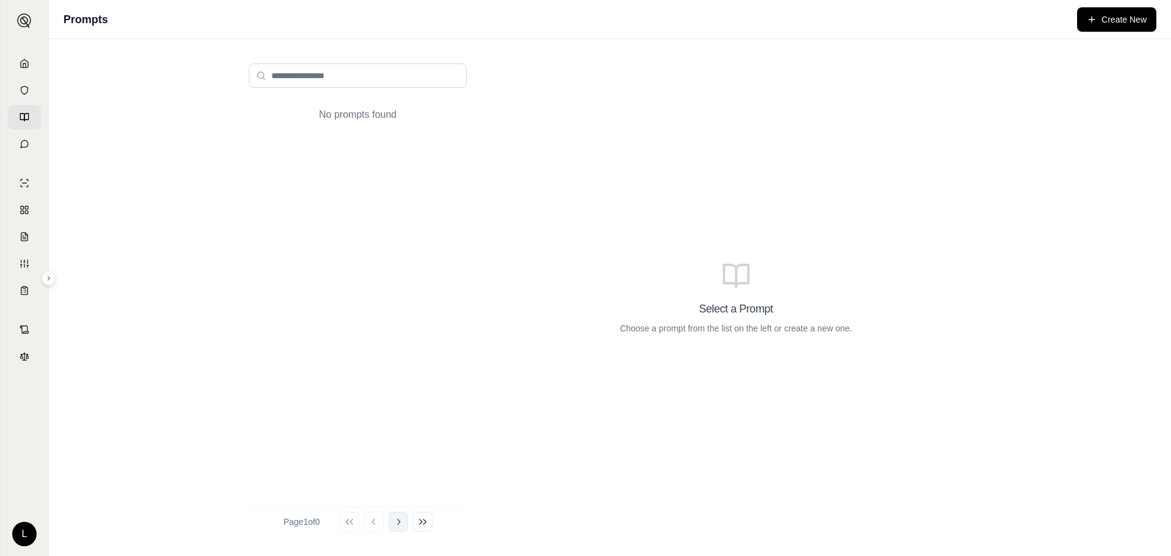
click at [407, 530] on button "Go to next page" at bounding box center [399, 522] width 20 height 20
click at [395, 525] on button "Go to next page" at bounding box center [399, 522] width 20 height 20
click at [350, 518] on icon at bounding box center [350, 522] width 10 height 10
click at [30, 148] on link at bounding box center [24, 144] width 33 height 24
